Goal: Book appointment/travel/reservation

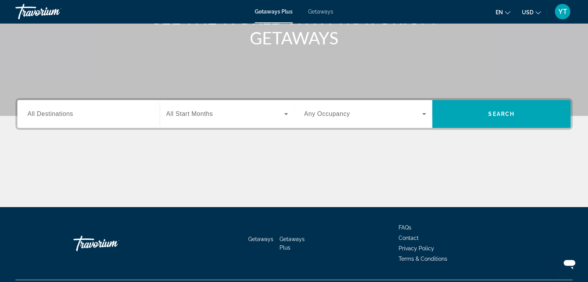
click at [60, 118] on input "Destination All Destinations" at bounding box center [88, 114] width 122 height 9
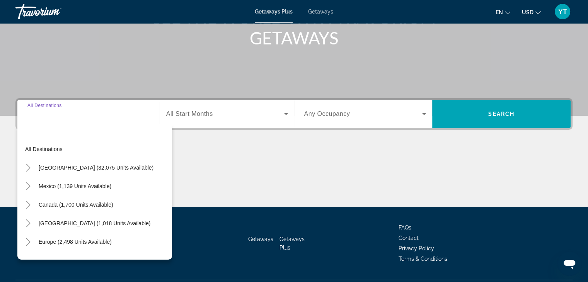
scroll to position [136, 0]
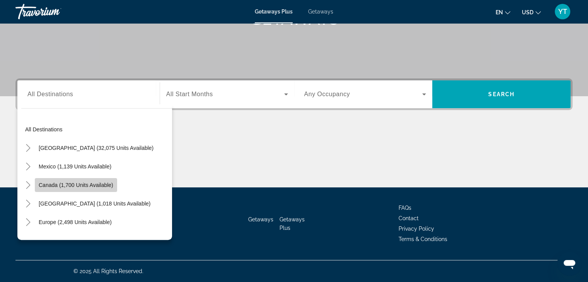
click at [59, 186] on span "Canada (1,700 units available)" at bounding box center [76, 185] width 75 height 6
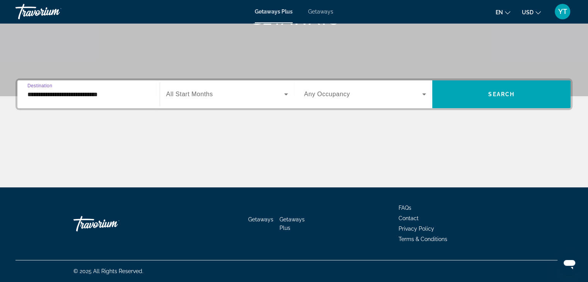
click at [29, 93] on input "**********" at bounding box center [88, 94] width 122 height 9
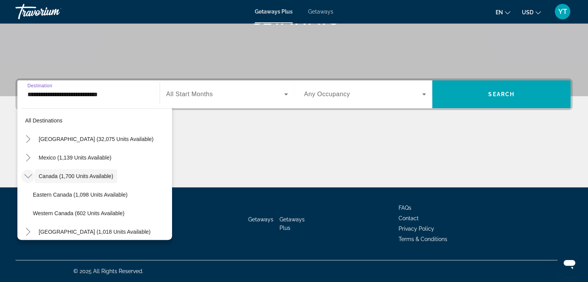
scroll to position [48, 0]
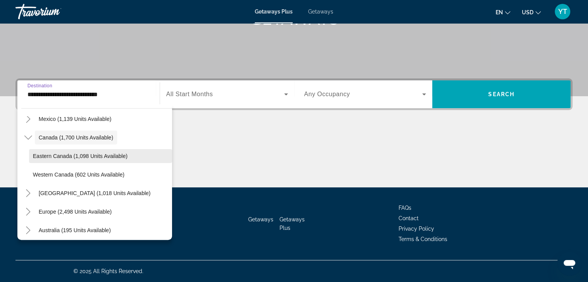
click at [51, 158] on span "Eastern Canada (1,098 units available)" at bounding box center [80, 156] width 95 height 6
type input "**********"
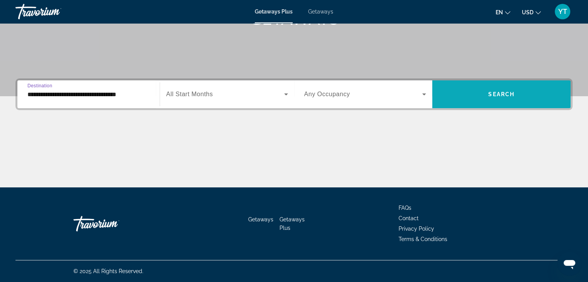
click at [486, 93] on span "Search widget" at bounding box center [501, 94] width 138 height 19
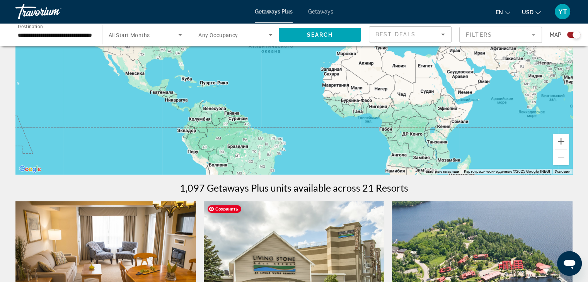
scroll to position [39, 0]
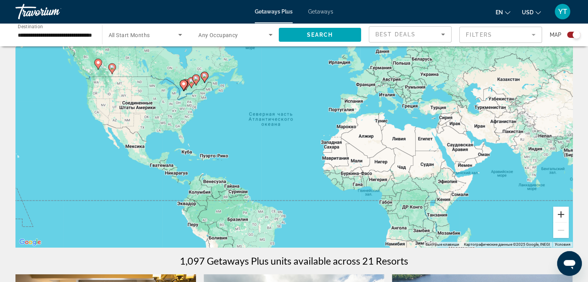
click at [564, 215] on button "Увеличить" at bounding box center [560, 214] width 15 height 15
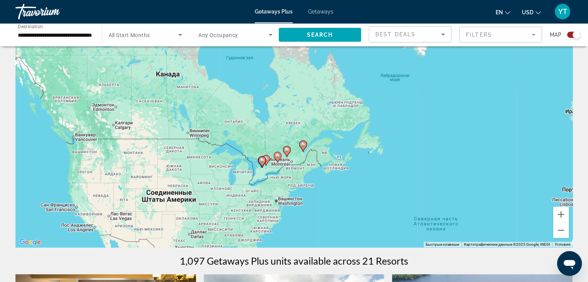
drag, startPoint x: 201, startPoint y: 92, endPoint x: 390, endPoint y: 212, distance: 224.3
click at [390, 211] on div "Чтобы активировать перетаскивание с помощью клавиатуры, нажмите Alt + Ввод. Пос…" at bounding box center [293, 131] width 557 height 232
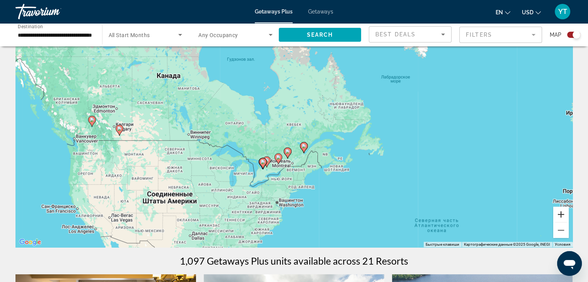
click at [562, 215] on button "Увеличить" at bounding box center [560, 214] width 15 height 15
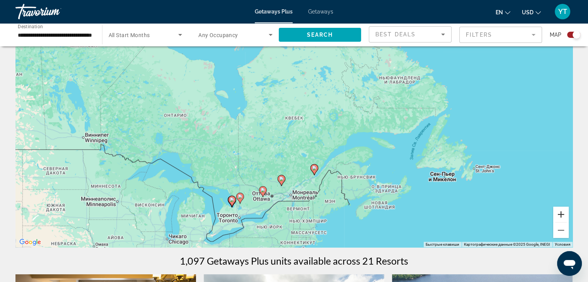
click at [562, 215] on button "Увеличить" at bounding box center [560, 214] width 15 height 15
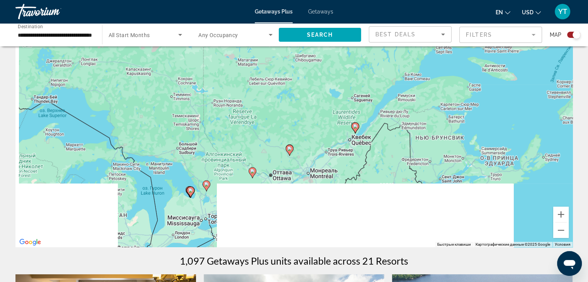
drag, startPoint x: 298, startPoint y: 177, endPoint x: 320, endPoint y: 87, distance: 93.0
click at [320, 87] on div "Чтобы активировать перетаскивание с помощью клавиатуры, нажмите Alt + Ввод. Пос…" at bounding box center [293, 131] width 557 height 232
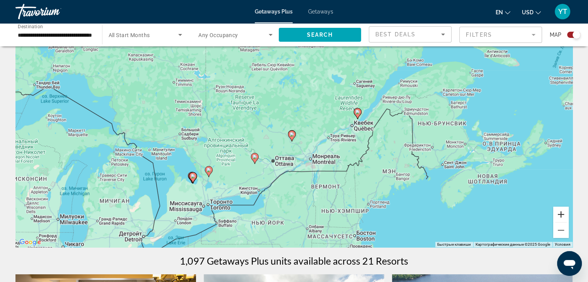
click at [559, 215] on button "Увеличить" at bounding box center [560, 214] width 15 height 15
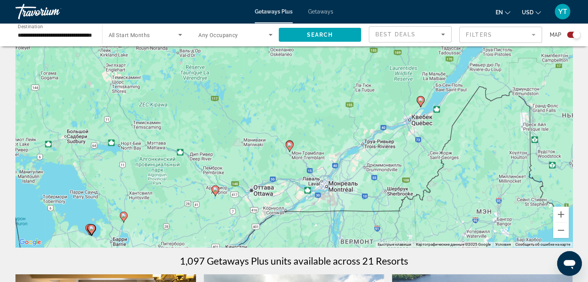
click at [215, 190] on image "Main content" at bounding box center [215, 189] width 5 height 5
type input "**********"
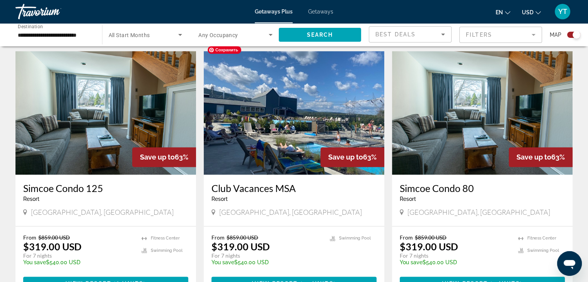
scroll to position [1231, 0]
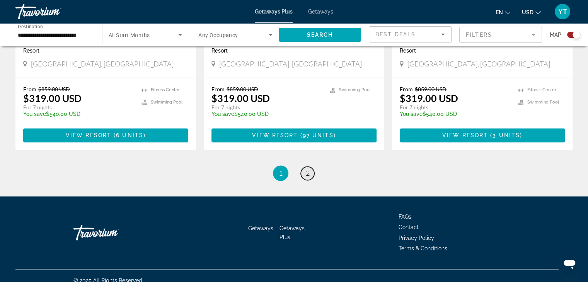
click at [312, 167] on link "page 2" at bounding box center [308, 174] width 14 height 14
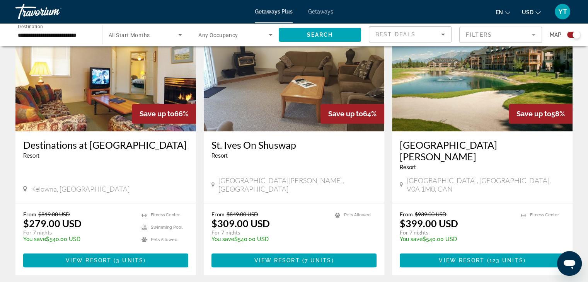
scroll to position [618, 0]
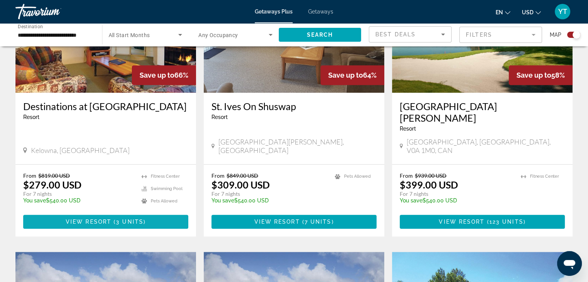
click at [85, 219] on span "View Resort" at bounding box center [89, 222] width 46 height 6
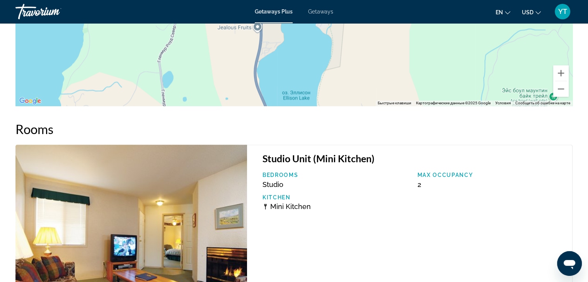
scroll to position [1139, 0]
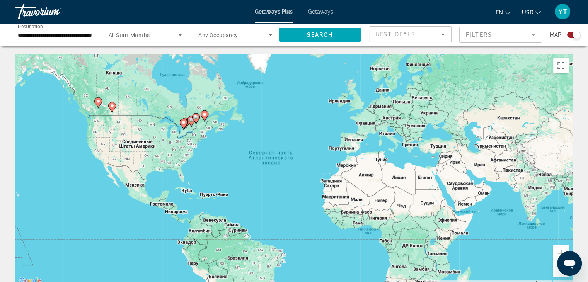
click at [558, 247] on button "Увеличить" at bounding box center [560, 252] width 15 height 15
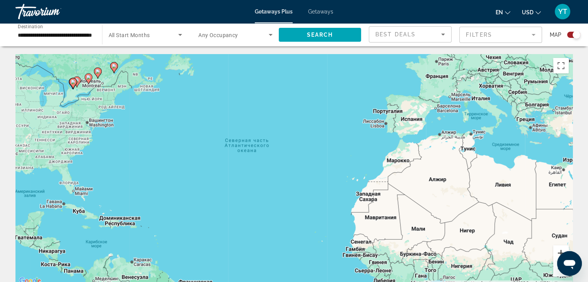
click at [558, 247] on button "Увеличить" at bounding box center [560, 252] width 15 height 15
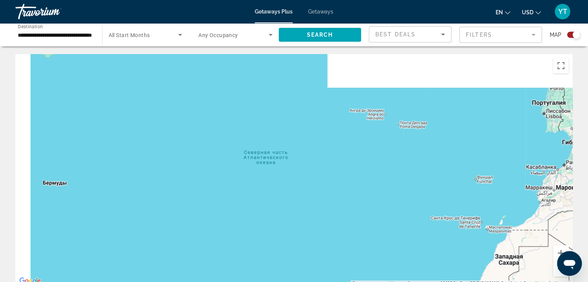
drag, startPoint x: 349, startPoint y: 179, endPoint x: 593, endPoint y: 266, distance: 259.1
click at [588, 266] on html "**********" at bounding box center [294, 141] width 588 height 282
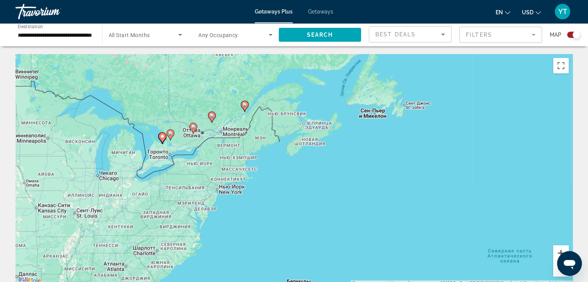
click at [564, 249] on button "Увеличить" at bounding box center [560, 252] width 15 height 15
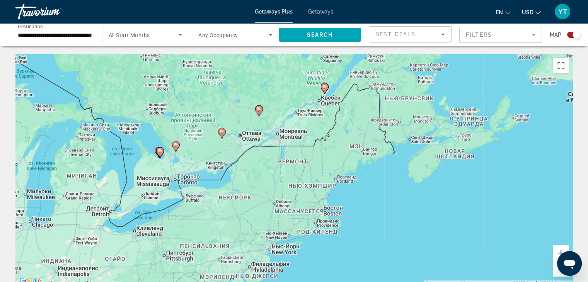
drag, startPoint x: 173, startPoint y: 109, endPoint x: 310, endPoint y: 154, distance: 143.7
click at [310, 154] on div "Чтобы активировать перетаскивание с помощью клавиатуры, нажмите Alt + Ввод. Пос…" at bounding box center [293, 170] width 557 height 232
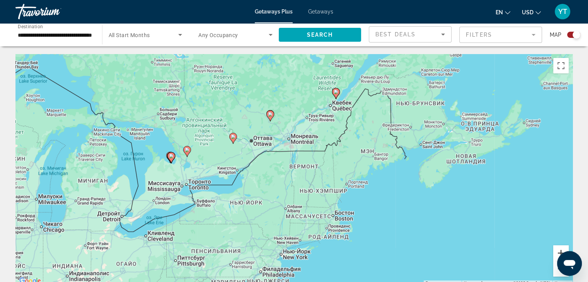
click at [557, 252] on button "Увеличить" at bounding box center [560, 252] width 15 height 15
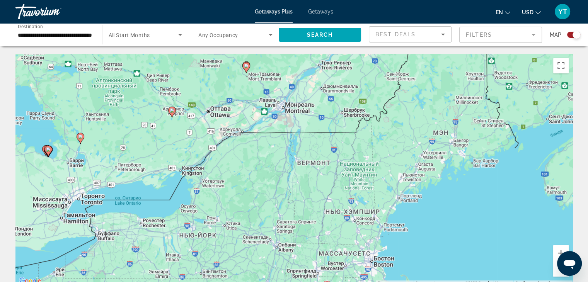
click at [172, 112] on image "Main content" at bounding box center [172, 110] width 5 height 5
type input "**********"
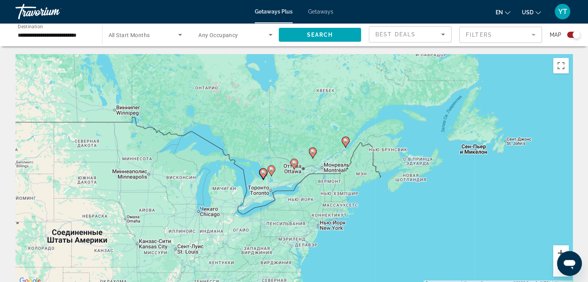
click at [559, 250] on button "Увеличить" at bounding box center [560, 252] width 15 height 15
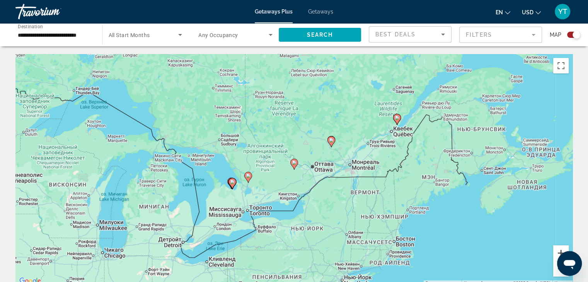
click at [559, 250] on button "Увеличить" at bounding box center [560, 252] width 15 height 15
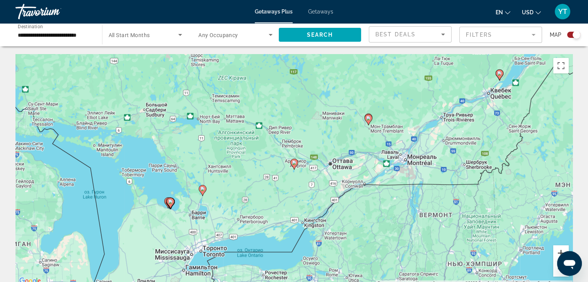
click at [559, 250] on button "Увеличить" at bounding box center [560, 252] width 15 height 15
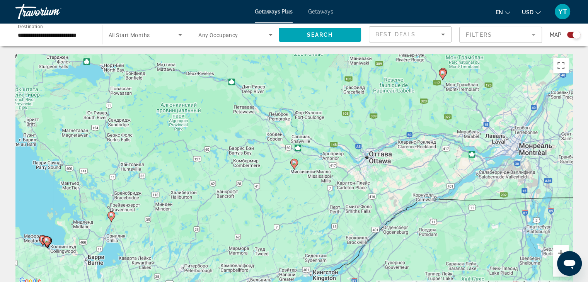
click at [559, 250] on button "Увеличить" at bounding box center [560, 252] width 15 height 15
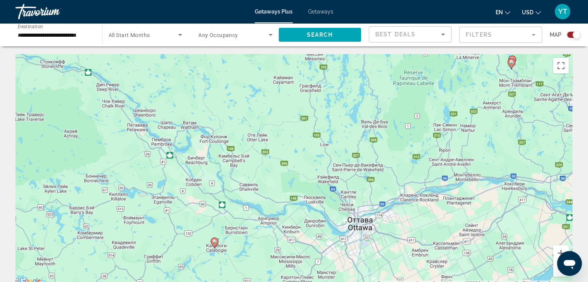
drag, startPoint x: 451, startPoint y: 214, endPoint x: 413, endPoint y: 247, distance: 50.4
click at [413, 247] on div "Чтобы активировать перетаскивание с помощью клавиатуры, нажмите Alt + Ввод. Пос…" at bounding box center [293, 170] width 557 height 232
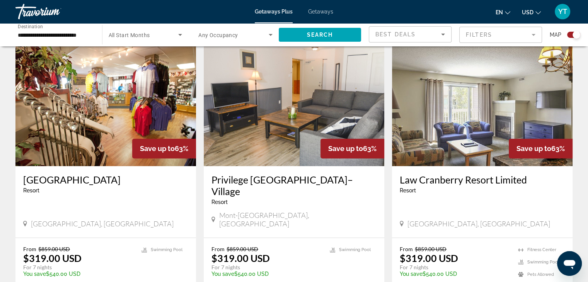
scroll to position [309, 0]
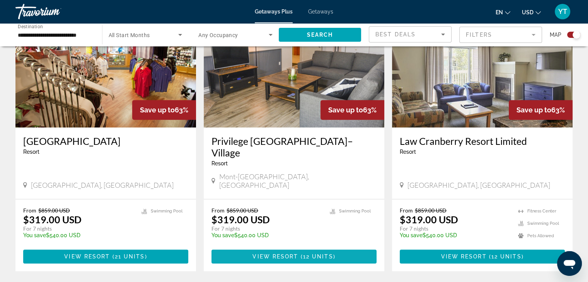
click at [296, 254] on span "View Resort" at bounding box center [275, 257] width 46 height 6
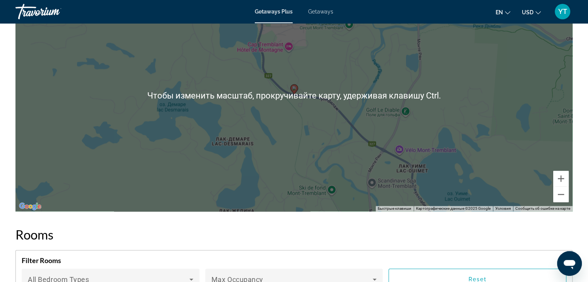
scroll to position [1160, 0]
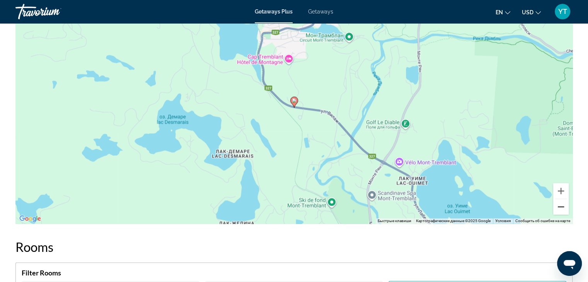
click at [561, 200] on button "Уменьшить" at bounding box center [560, 206] width 15 height 15
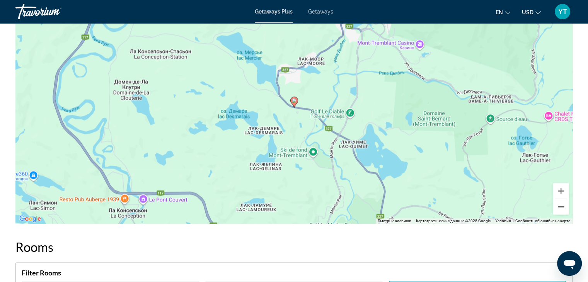
click at [561, 200] on button "Уменьшить" at bounding box center [560, 206] width 15 height 15
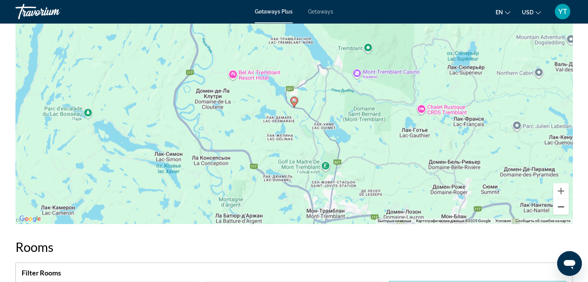
click at [561, 200] on button "Уменьшить" at bounding box center [560, 206] width 15 height 15
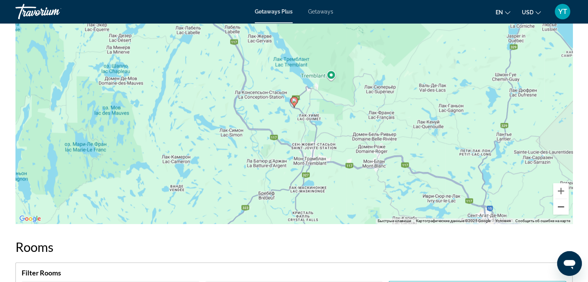
click at [561, 200] on button "Уменьшить" at bounding box center [560, 206] width 15 height 15
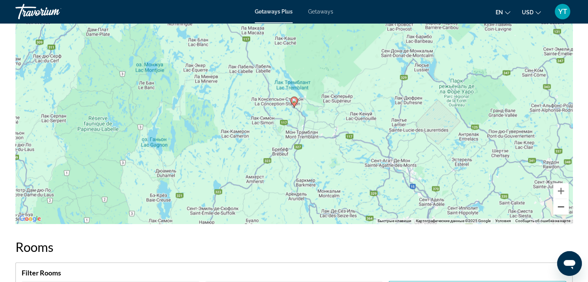
click at [561, 200] on button "Уменьшить" at bounding box center [560, 206] width 15 height 15
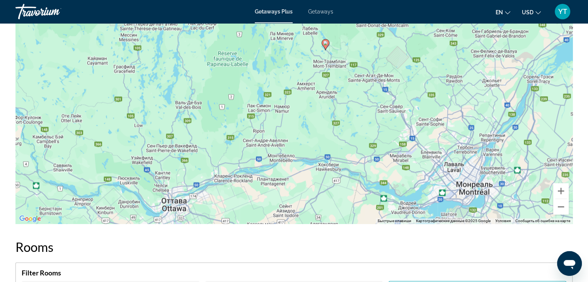
drag, startPoint x: 320, startPoint y: 140, endPoint x: 351, endPoint y: 82, distance: 66.4
click at [351, 82] on div "Чтобы активировать перетаскивание с помощью клавиатуры, нажмите Alt + Ввод. Пос…" at bounding box center [293, 108] width 557 height 232
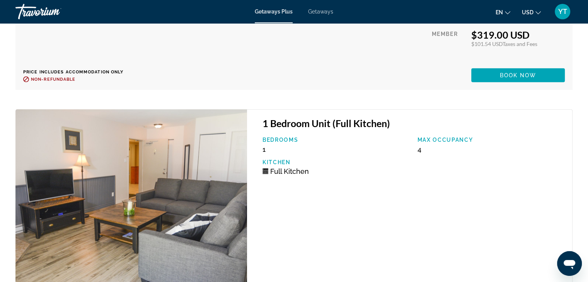
scroll to position [2087, 0]
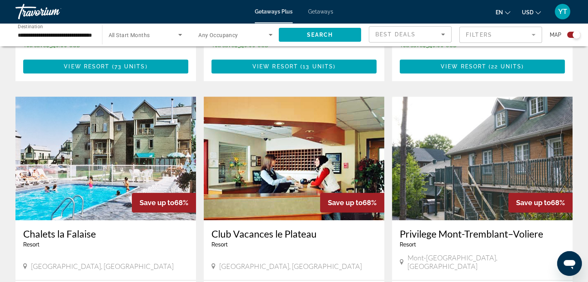
scroll to position [387, 0]
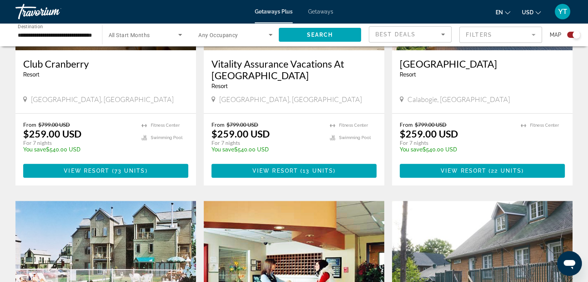
click at [459, 66] on h3 "[GEOGRAPHIC_DATA]" at bounding box center [482, 64] width 165 height 12
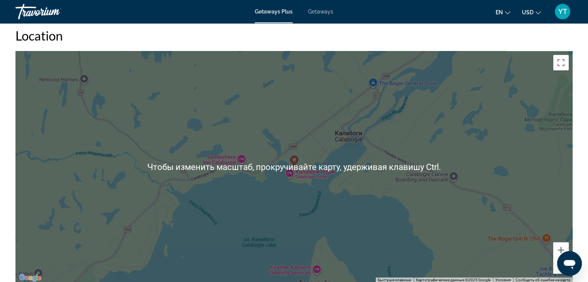
scroll to position [1005, 0]
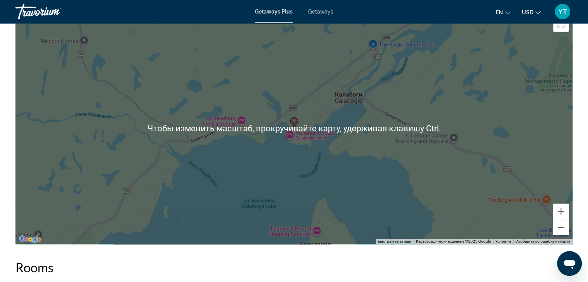
click at [560, 227] on button "Уменьшить" at bounding box center [560, 227] width 15 height 15
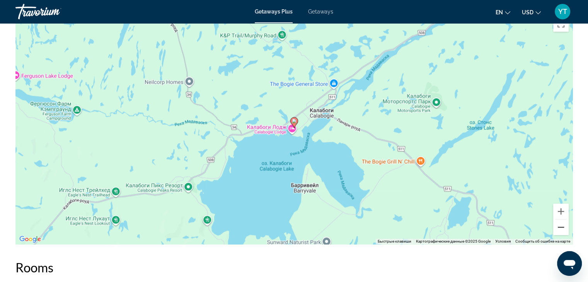
click at [560, 227] on button "Уменьшить" at bounding box center [560, 227] width 15 height 15
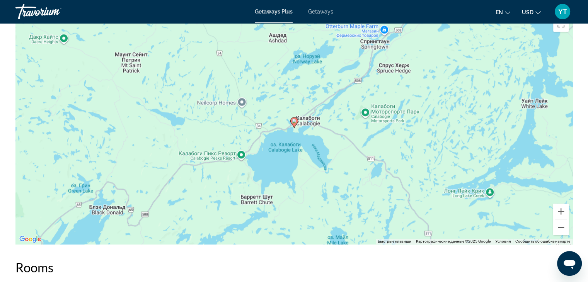
click at [560, 227] on button "Уменьшить" at bounding box center [560, 227] width 15 height 15
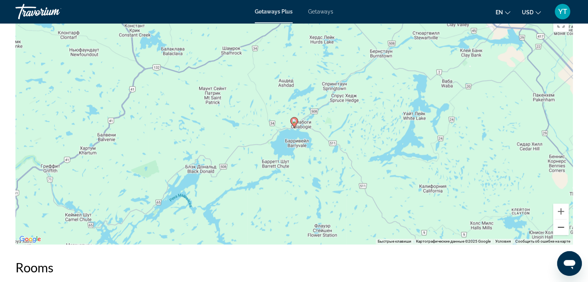
click at [560, 227] on button "Уменьшить" at bounding box center [560, 227] width 15 height 15
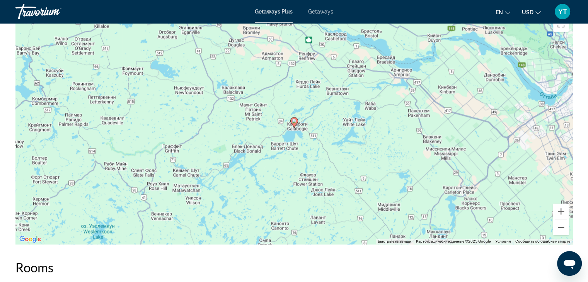
click at [560, 227] on button "Уменьшить" at bounding box center [560, 227] width 15 height 15
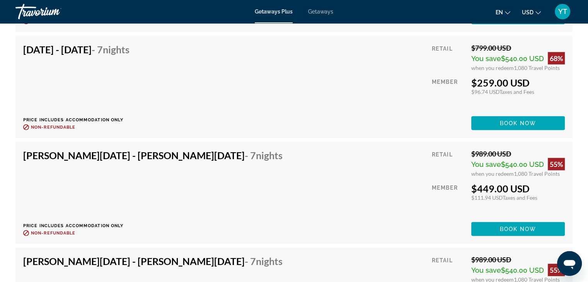
scroll to position [2126, 0]
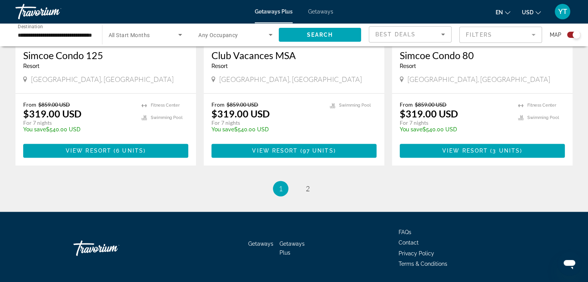
scroll to position [1231, 0]
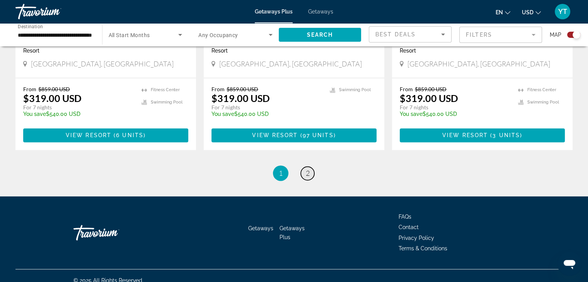
click at [310, 167] on link "page 2" at bounding box center [308, 174] width 14 height 14
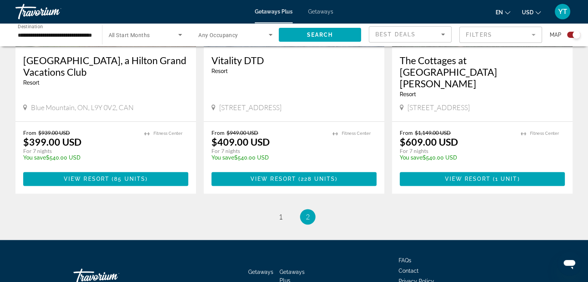
scroll to position [966, 0]
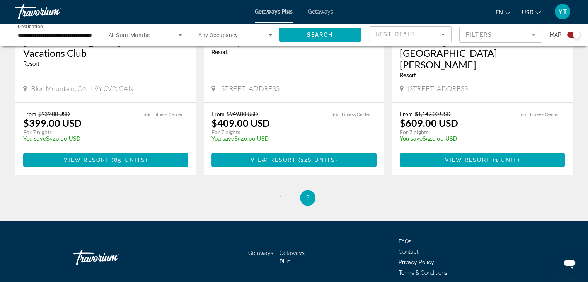
click at [272, 190] on ul "2 / 2 page 1 You're on page 2" at bounding box center [293, 197] width 557 height 15
click at [289, 190] on ul "2 / 2 page 1 You're on page 2" at bounding box center [293, 197] width 557 height 15
click at [281, 194] on span "1" at bounding box center [281, 198] width 4 height 9
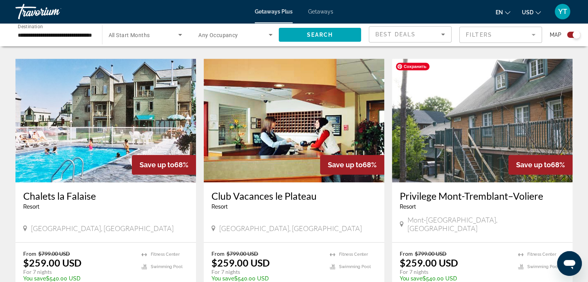
scroll to position [541, 0]
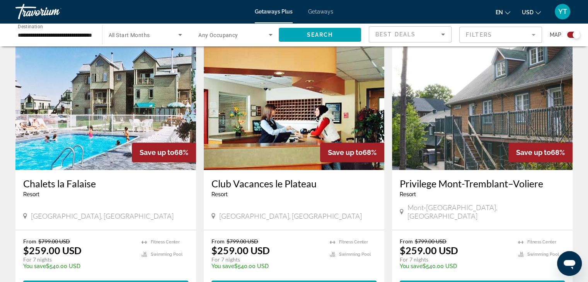
click at [441, 187] on h3 "Privilege Mont-Tremblant–Voliere" at bounding box center [482, 184] width 165 height 12
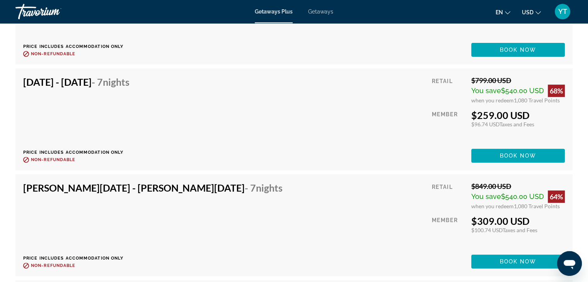
scroll to position [3208, 0]
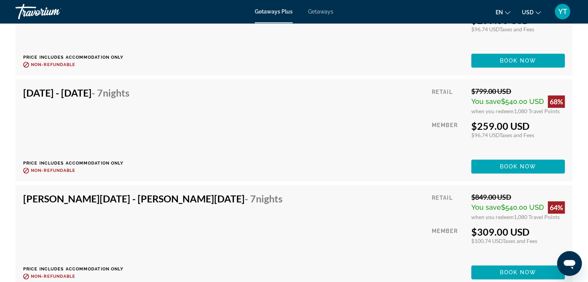
click at [324, 12] on span "Getaways" at bounding box center [320, 12] width 25 height 6
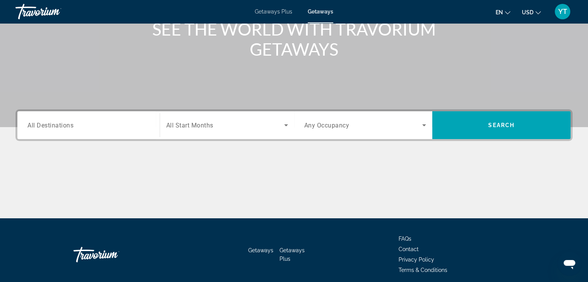
scroll to position [58, 0]
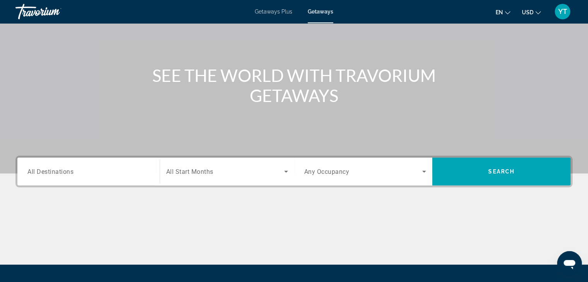
click at [63, 169] on span "All Destinations" at bounding box center [50, 171] width 46 height 7
click at [63, 169] on input "Destination All Destinations" at bounding box center [88, 171] width 122 height 9
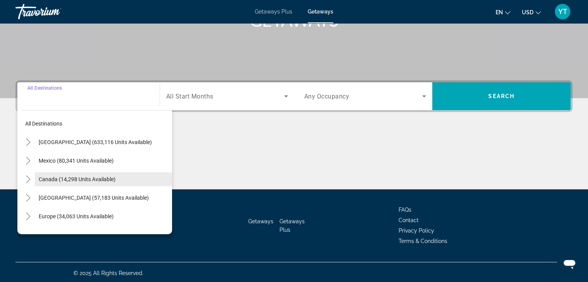
scroll to position [136, 0]
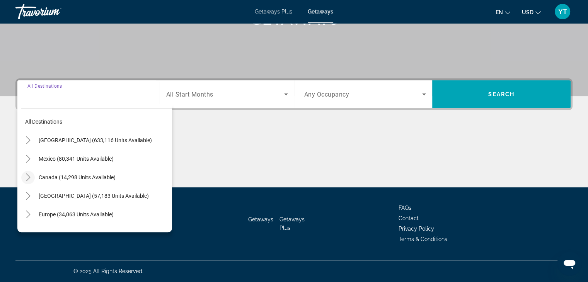
click at [32, 176] on mat-icon "Toggle Canada (14,298 units available)" at bounding box center [28, 178] width 14 height 14
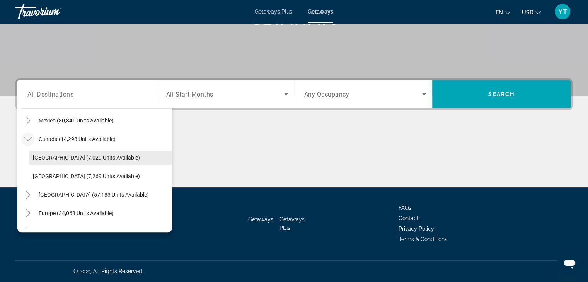
scroll to position [39, 0]
click at [46, 158] on span "[GEOGRAPHIC_DATA] (7,029 units available)" at bounding box center [86, 157] width 107 height 6
type input "**********"
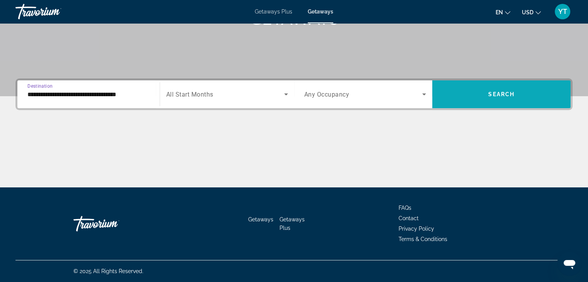
click at [490, 96] on span "Search" at bounding box center [501, 94] width 26 height 6
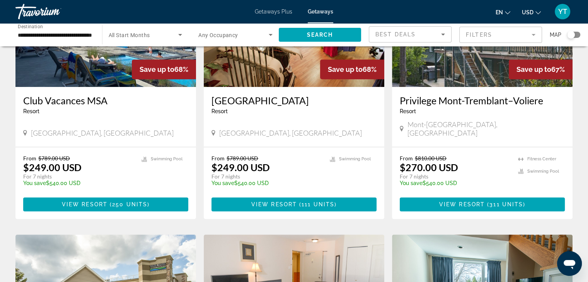
scroll to position [387, 0]
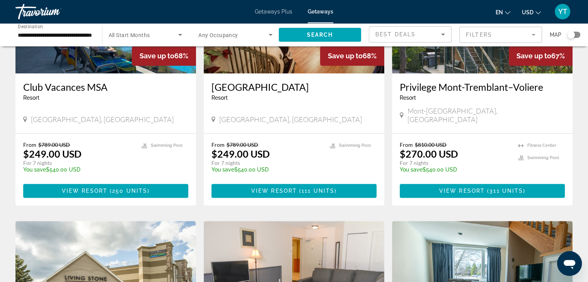
click at [460, 85] on h3 "Privilege Mont-Tremblant–Voliere" at bounding box center [482, 87] width 165 height 12
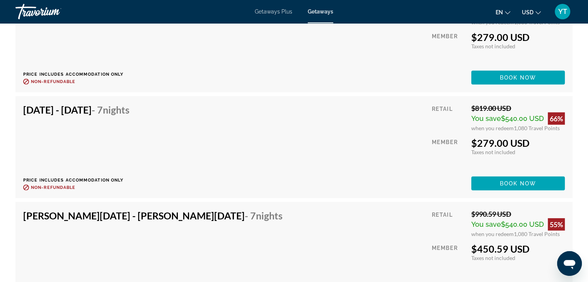
scroll to position [2248, 0]
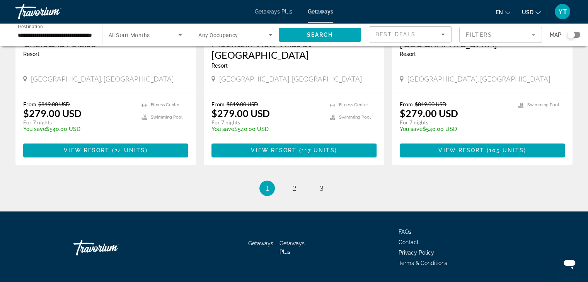
scroll to position [991, 0]
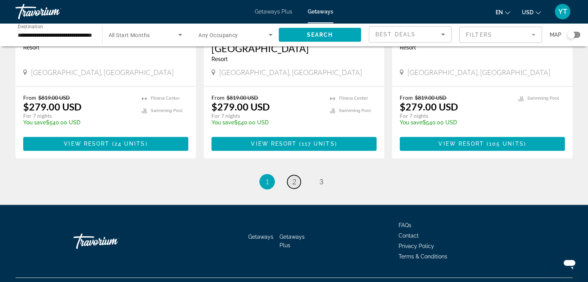
click at [292, 177] on span "2" at bounding box center [294, 181] width 4 height 9
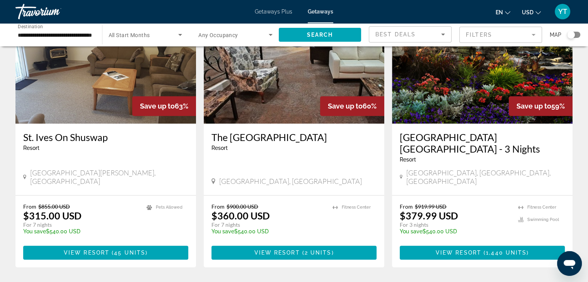
scroll to position [387, 0]
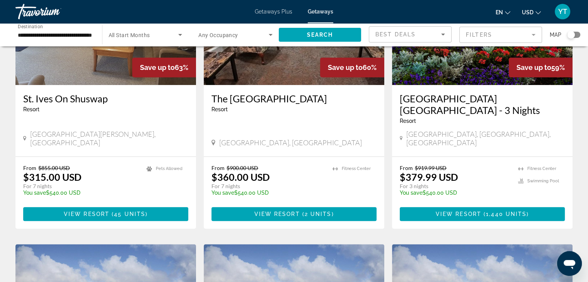
click at [457, 100] on h3 "[GEOGRAPHIC_DATA] [GEOGRAPHIC_DATA] - 3 Nights" at bounding box center [482, 104] width 165 height 23
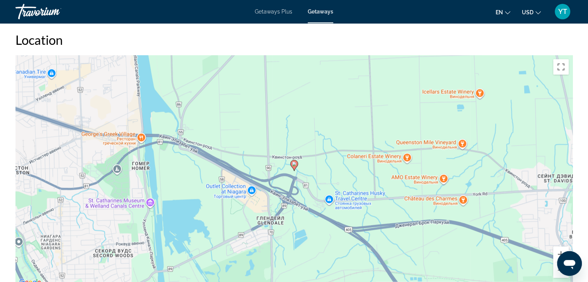
scroll to position [812, 0]
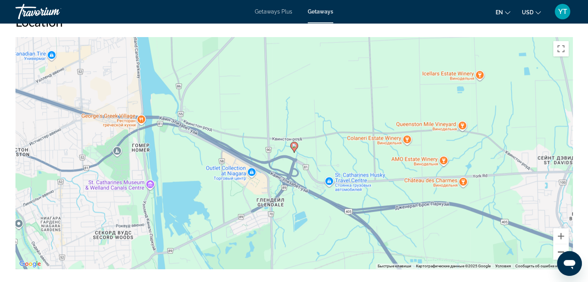
click at [558, 250] on button "Уменьшить" at bounding box center [560, 251] width 15 height 15
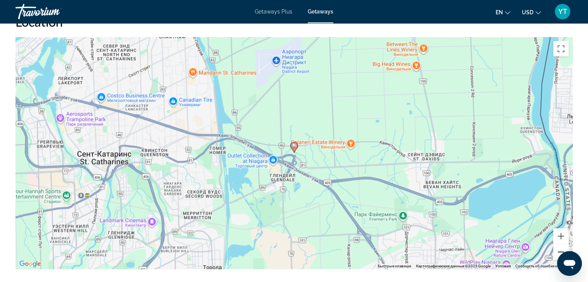
click at [558, 250] on button "Уменьшить" at bounding box center [560, 251] width 15 height 15
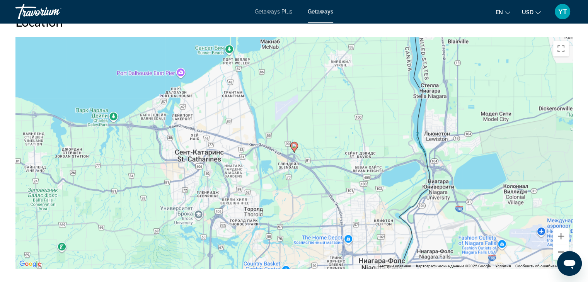
click at [558, 250] on button "Уменьшить" at bounding box center [560, 251] width 15 height 15
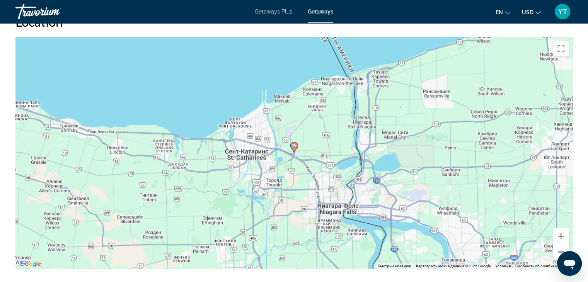
click at [558, 250] on button "Уменьшить" at bounding box center [560, 251] width 15 height 15
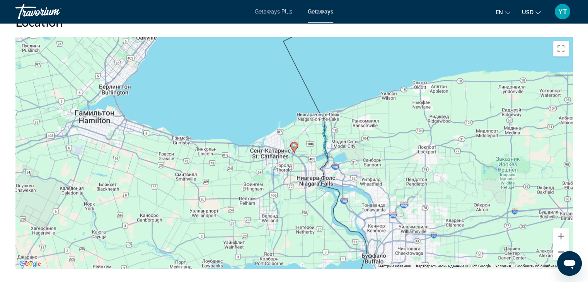
click at [558, 250] on button "Уменьшить" at bounding box center [560, 251] width 15 height 15
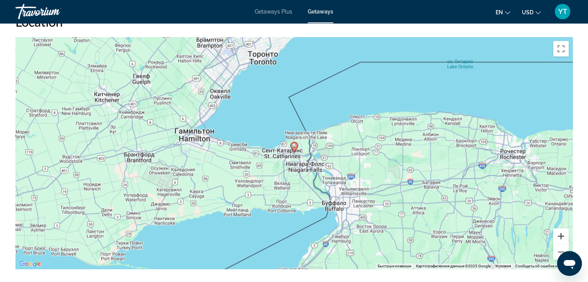
click at [562, 234] on button "Увеличить" at bounding box center [560, 235] width 15 height 15
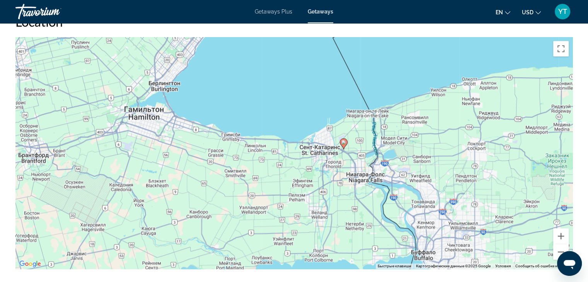
drag, startPoint x: 227, startPoint y: 174, endPoint x: 275, endPoint y: 171, distance: 48.8
click at [275, 171] on div "Чтобы активировать перетаскивание с помощью клавиатуры, нажмите Alt + Ввод. Пос…" at bounding box center [293, 153] width 557 height 232
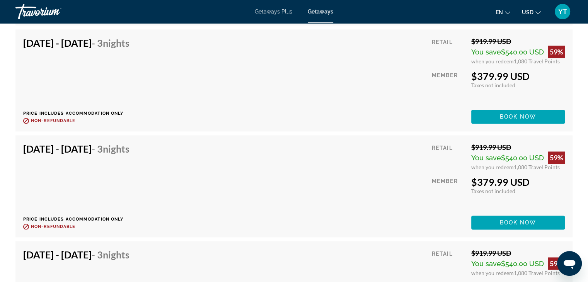
scroll to position [9779, 0]
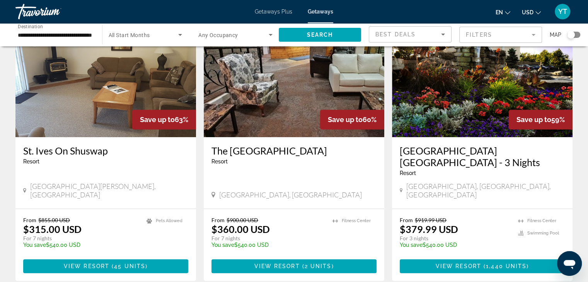
scroll to position [348, 0]
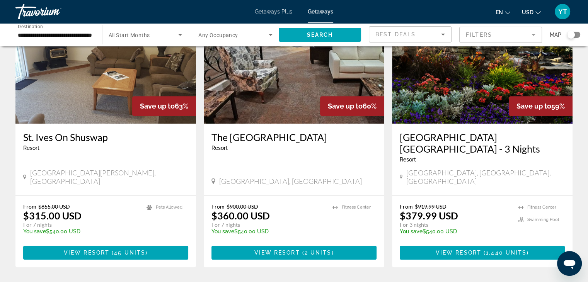
click at [274, 135] on h3 "The [GEOGRAPHIC_DATA]" at bounding box center [293, 137] width 165 height 12
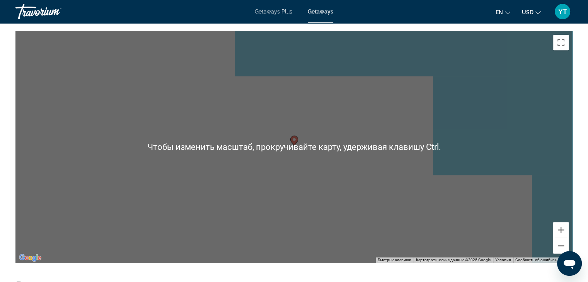
scroll to position [1005, 0]
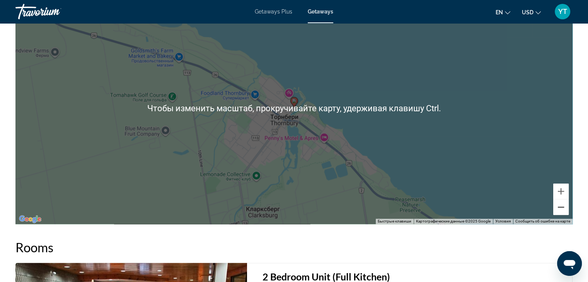
click at [559, 211] on button "Уменьшить" at bounding box center [560, 206] width 15 height 15
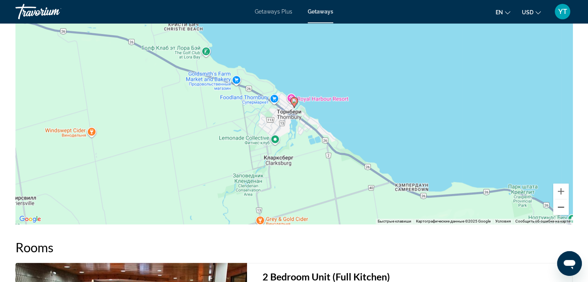
click at [559, 211] on button "Уменьшить" at bounding box center [560, 206] width 15 height 15
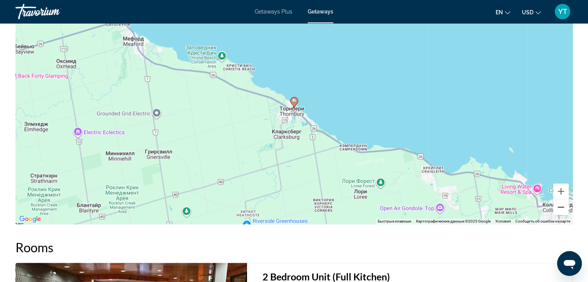
click at [559, 211] on button "Уменьшить" at bounding box center [560, 206] width 15 height 15
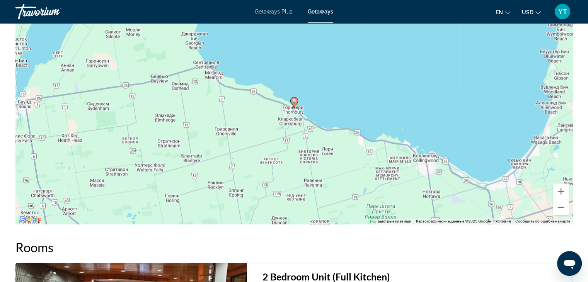
click at [559, 211] on button "Уменьшить" at bounding box center [560, 206] width 15 height 15
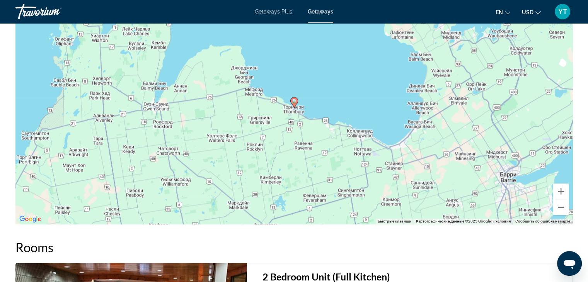
click at [559, 211] on button "Уменьшить" at bounding box center [560, 206] width 15 height 15
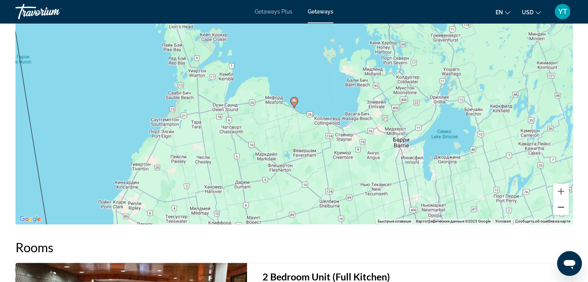
click at [559, 211] on button "Уменьшить" at bounding box center [560, 206] width 15 height 15
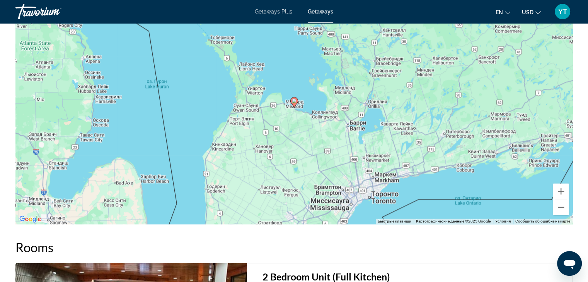
click at [559, 211] on button "Уменьшить" at bounding box center [560, 206] width 15 height 15
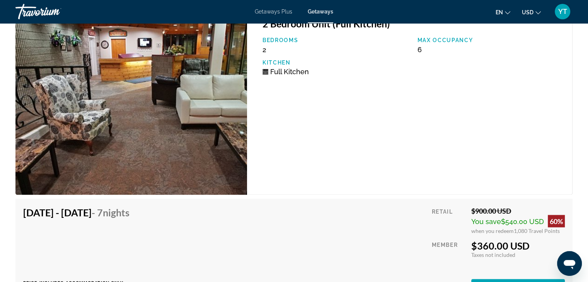
scroll to position [1235, 0]
